Goal: Complete application form

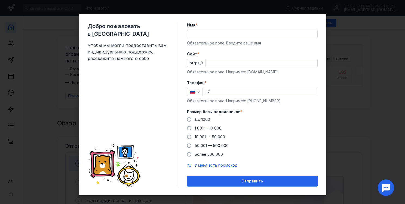
click at [234, 34] on input "Имя *" at bounding box center [252, 34] width 130 height 8
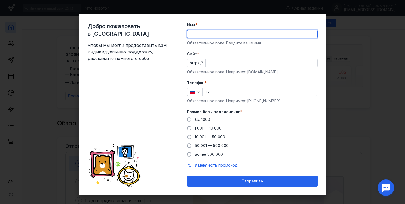
click at [234, 34] on input "Имя *" at bounding box center [252, 34] width 130 height 8
type input "[PERSON_NAME]"
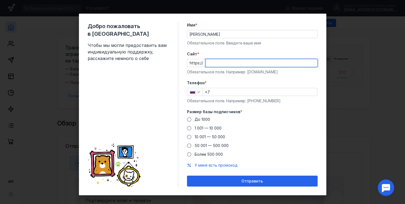
click at [258, 65] on input "Cайт *" at bounding box center [262, 63] width 112 height 8
type input "[DOMAIN_NAME]"
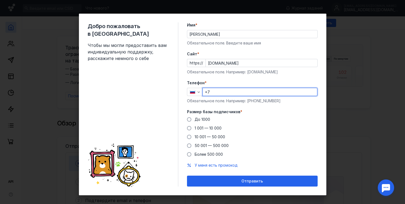
click at [242, 90] on input "+7" at bounding box center [260, 92] width 114 height 8
type input "[PHONE_NUMBER]"
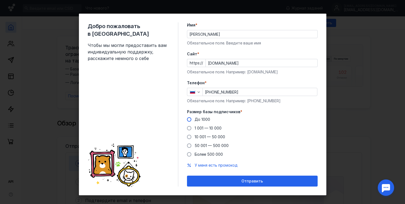
click at [189, 119] on span at bounding box center [189, 119] width 4 height 4
click at [0, 0] on input "До 1000" at bounding box center [0, 0] width 0 height 0
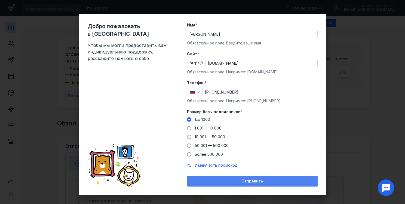
click at [259, 182] on span "Отправить" at bounding box center [253, 181] width 22 height 5
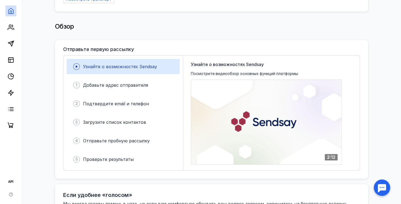
scroll to position [109, 0]
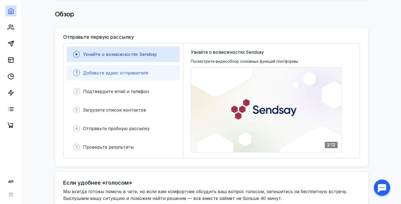
click at [96, 70] on span "Добавьте адрес отправителя" at bounding box center [115, 72] width 65 height 5
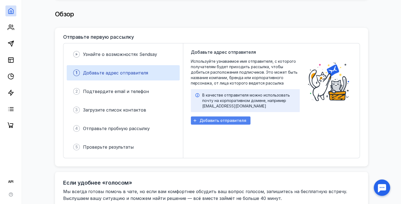
click at [229, 118] on span "Добавить отправителя" at bounding box center [223, 120] width 47 height 5
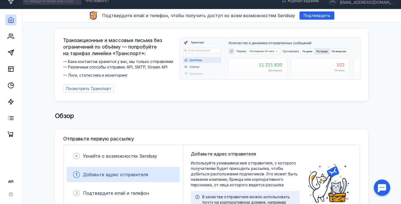
scroll to position [0, 0]
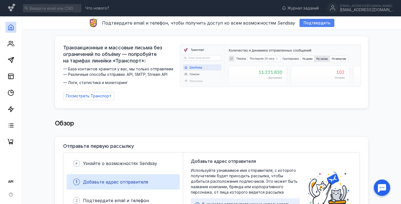
click at [304, 23] on span "Подтвердить" at bounding box center [317, 23] width 27 height 5
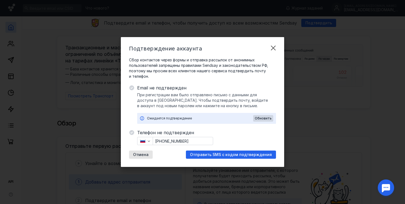
click at [214, 114] on div "Ожидается подтверждение Обновить" at bounding box center [206, 118] width 139 height 11
click at [213, 117] on div "Ожидается подтверждение" at bounding box center [200, 118] width 106 height 5
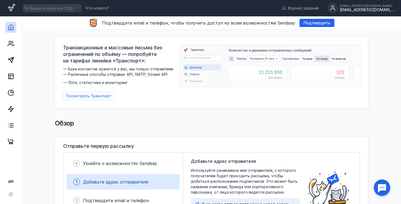
click at [364, 7] on div "[EMAIL_ADDRESS][DOMAIN_NAME] [EMAIL_ADDRESS][DOMAIN_NAME]" at bounding box center [367, 8] width 54 height 8
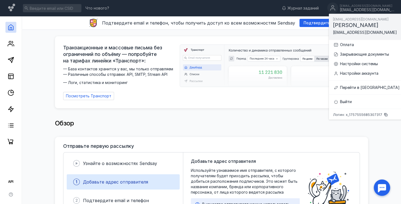
click at [274, 31] on div "Транзакционные и массовые письма без ограничений по объёму — попробуйте на тари…" at bounding box center [211, 70] width 313 height 81
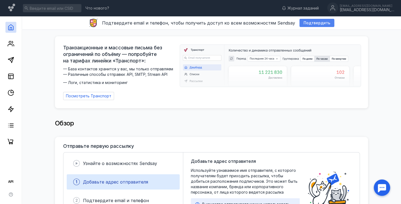
click at [310, 21] on span "Подтвердить" at bounding box center [317, 23] width 27 height 5
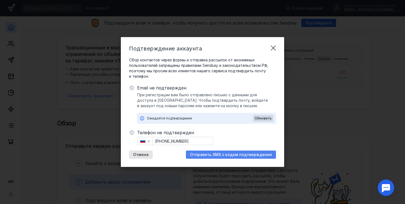
click at [225, 153] on span "Отправить SMS с кодом подтверждения" at bounding box center [231, 154] width 82 height 5
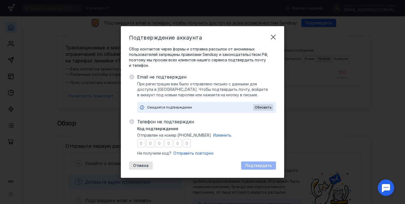
type input "9"
type input "7"
type input "1"
type input "7"
type input "1"
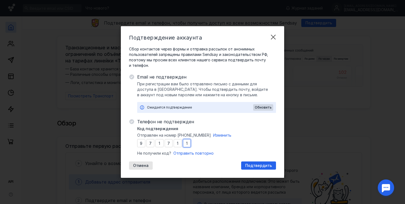
type input "1"
click at [260, 164] on span "Подтвердить" at bounding box center [259, 165] width 27 height 5
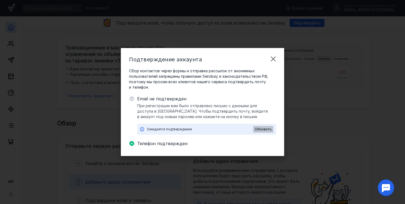
click at [267, 126] on div "Обновить" at bounding box center [263, 129] width 20 height 7
